Goal: Find specific page/section: Find specific page/section

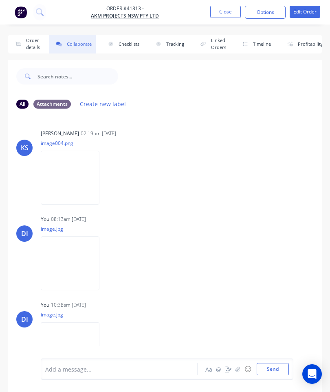
click at [229, 14] on button "Close" at bounding box center [226, 12] width 31 height 12
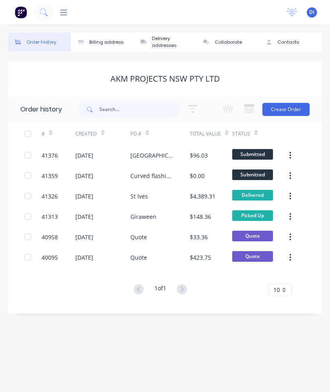
click at [67, 12] on icon at bounding box center [63, 13] width 7 height 8
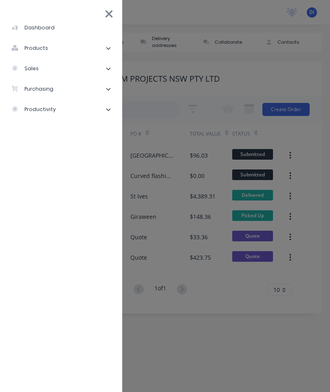
click at [44, 29] on div "dashboard" at bounding box center [32, 27] width 43 height 7
click at [31, 29] on div "dashboard" at bounding box center [32, 27] width 43 height 7
click at [109, 49] on icon at bounding box center [108, 48] width 5 height 5
click at [26, 31] on div "dashboard" at bounding box center [32, 27] width 43 height 7
click at [38, 28] on div "dashboard" at bounding box center [32, 27] width 43 height 7
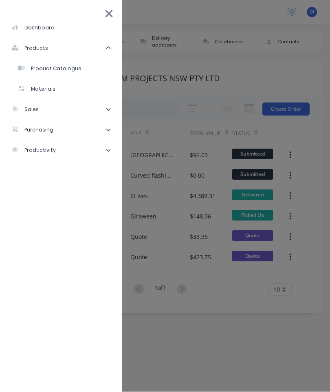
click at [106, 131] on icon at bounding box center [108, 129] width 5 height 5
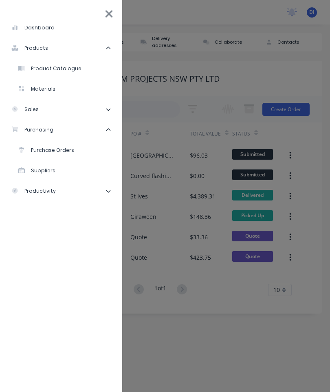
click at [108, 193] on icon at bounding box center [108, 190] width 5 height 5
click at [47, 213] on div "Workflow" at bounding box center [37, 211] width 38 height 7
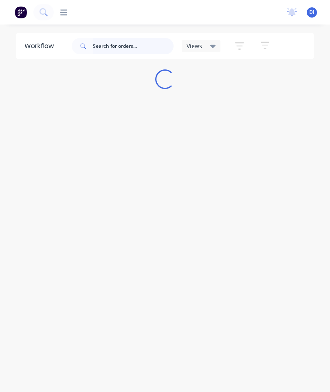
click at [113, 52] on input "text" at bounding box center [133, 46] width 81 height 16
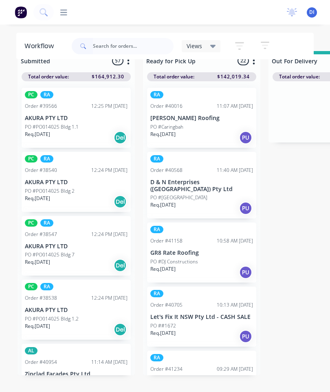
click at [238, 136] on div "Req. 13/06/25 PU" at bounding box center [202, 138] width 103 height 14
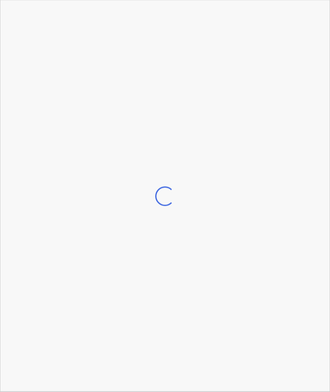
scroll to position [19, 0]
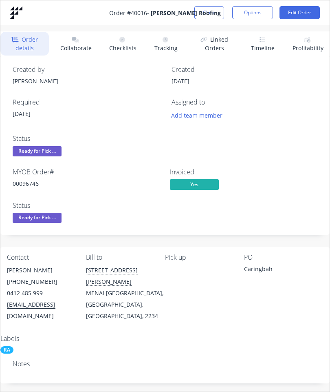
click at [212, 16] on button "Close" at bounding box center [210, 12] width 30 height 13
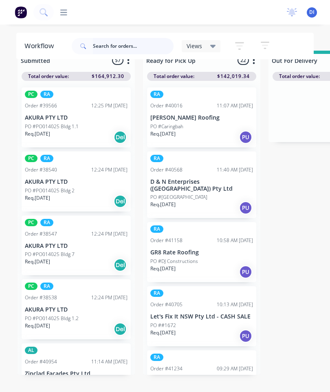
scroll to position [18, 0]
click at [116, 41] on input "text" at bounding box center [133, 46] width 81 height 16
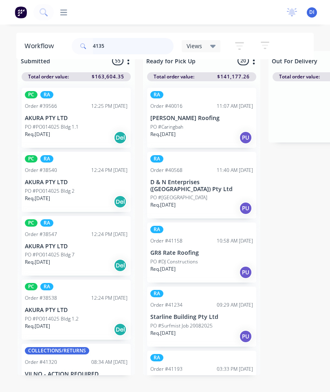
type input "41358"
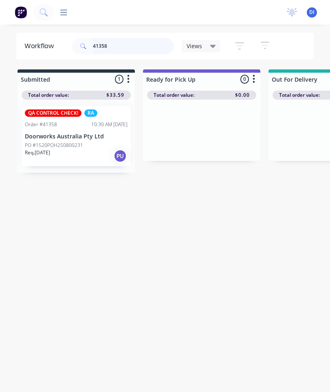
scroll to position [0, 0]
